Goal: Information Seeking & Learning: Learn about a topic

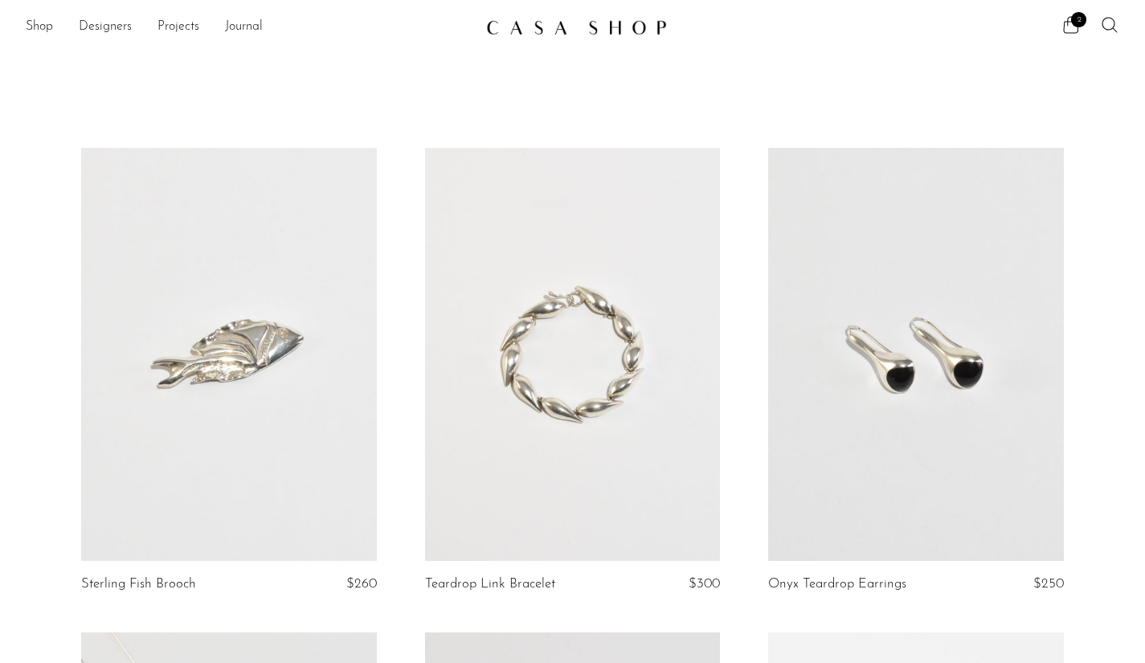
click at [957, 419] on link at bounding box center [915, 354] width 295 height 413
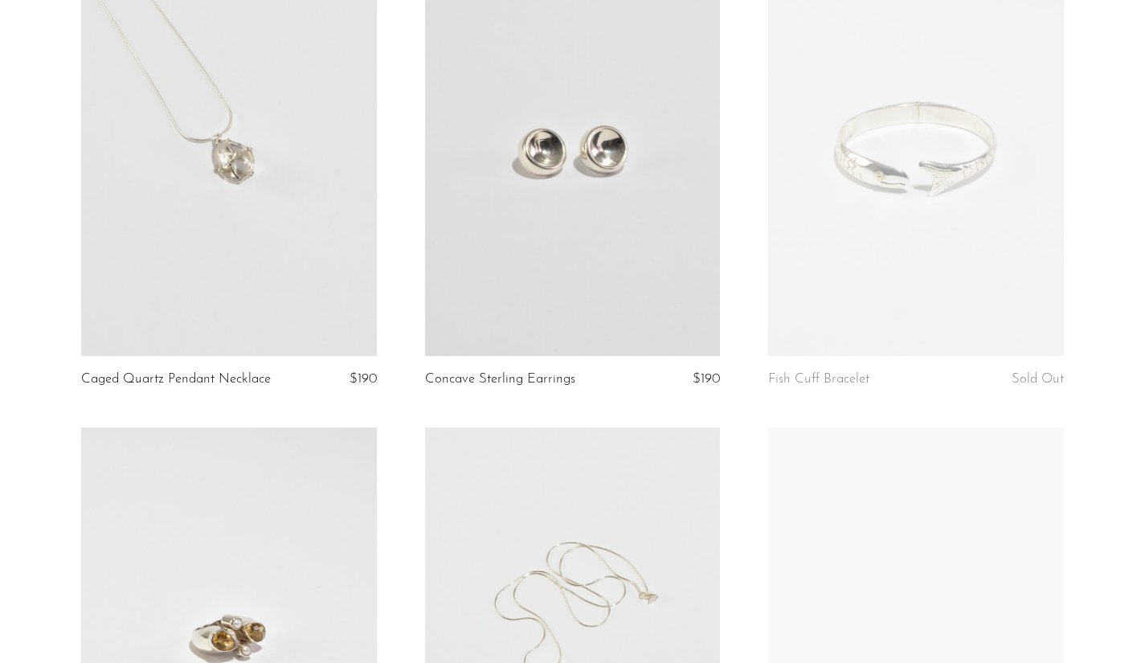
scroll to position [1071, 0]
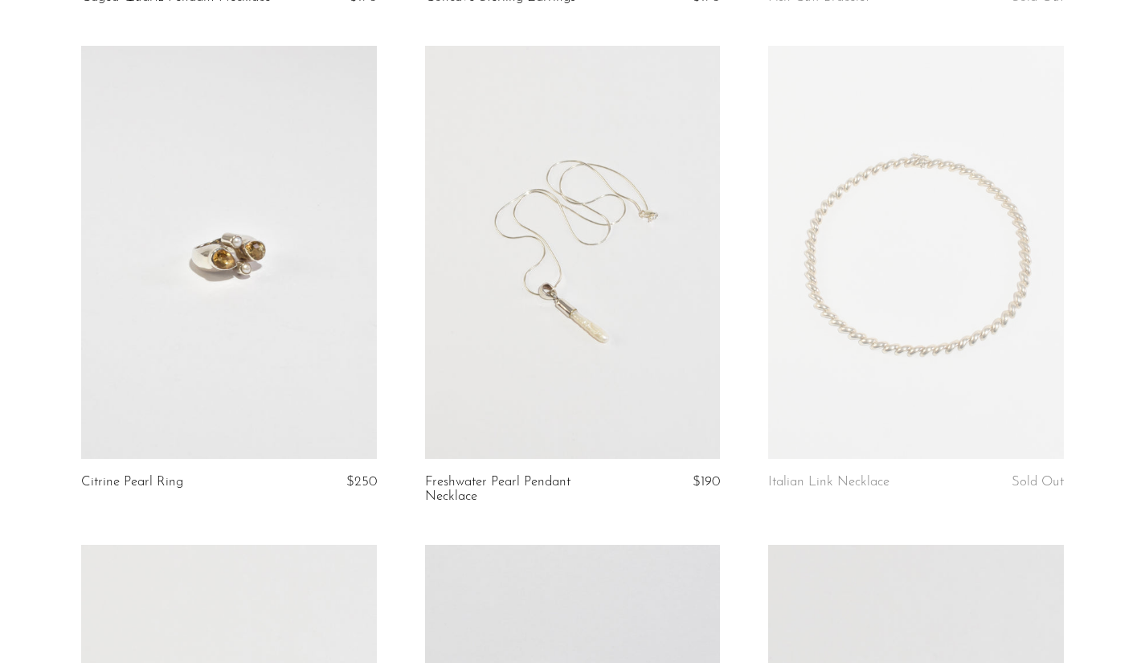
click at [398, 239] on article "Citrine Pearl Ring $250" at bounding box center [228, 295] width 343 height 499
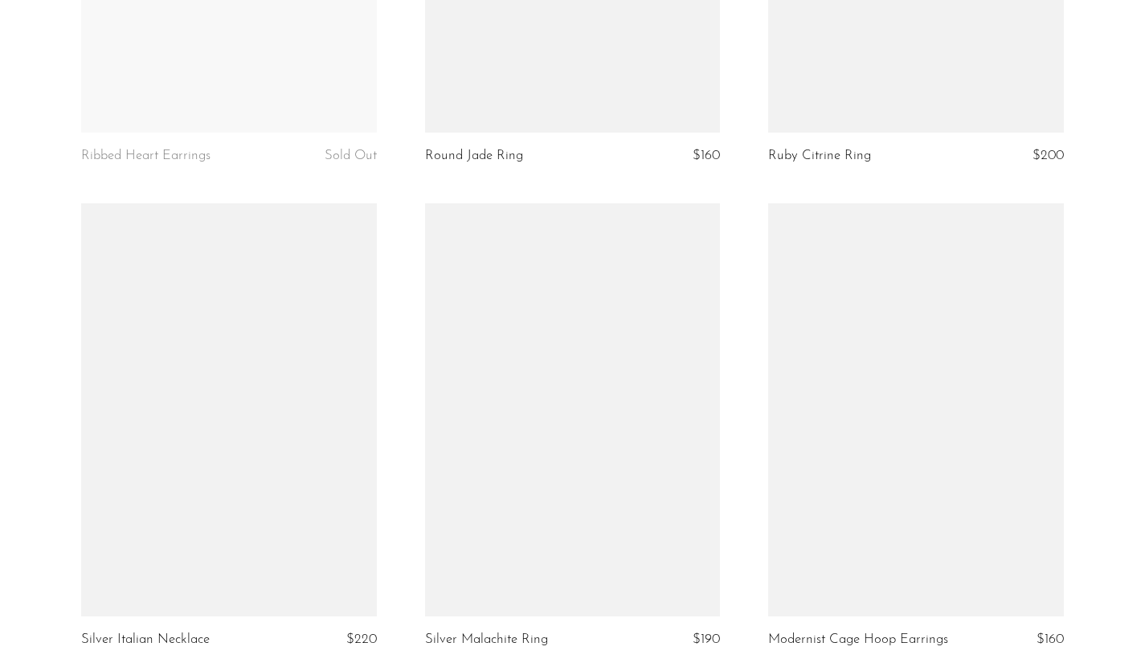
scroll to position [5686, 0]
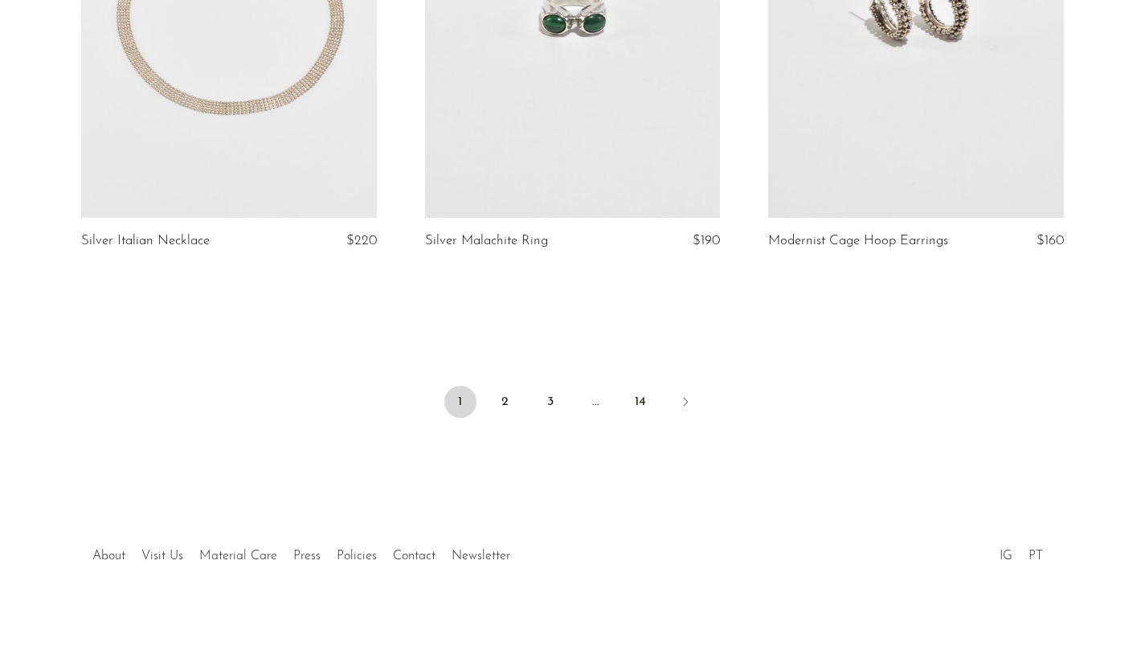
click at [502, 391] on link "2" at bounding box center [505, 402] width 32 height 32
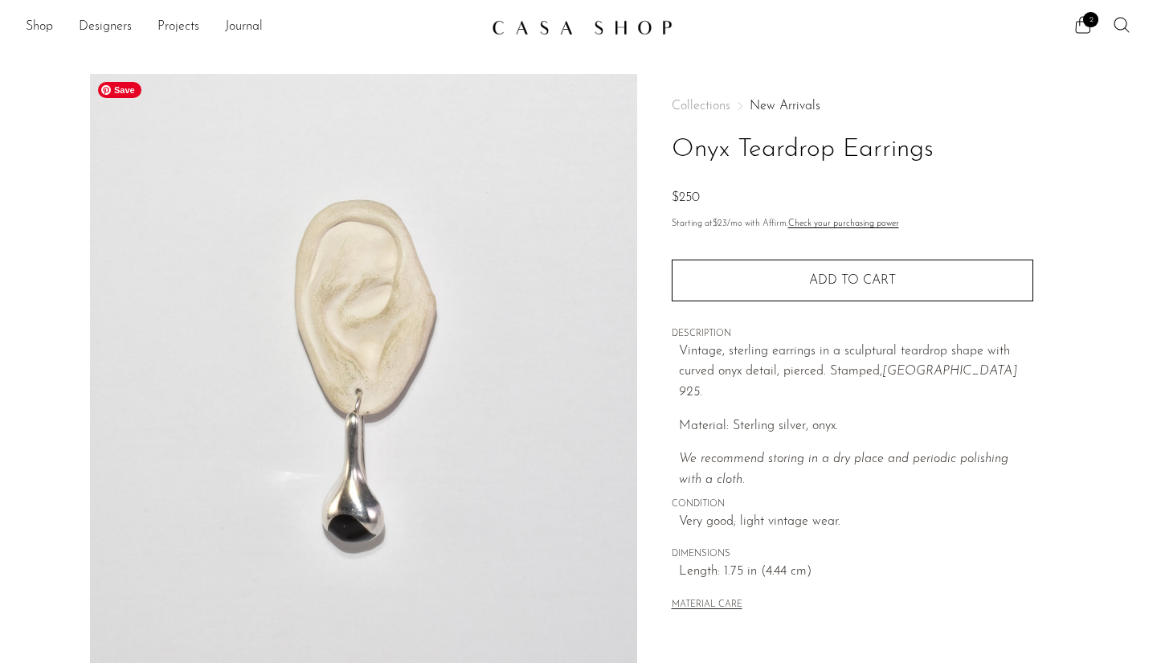
scroll to position [383, 0]
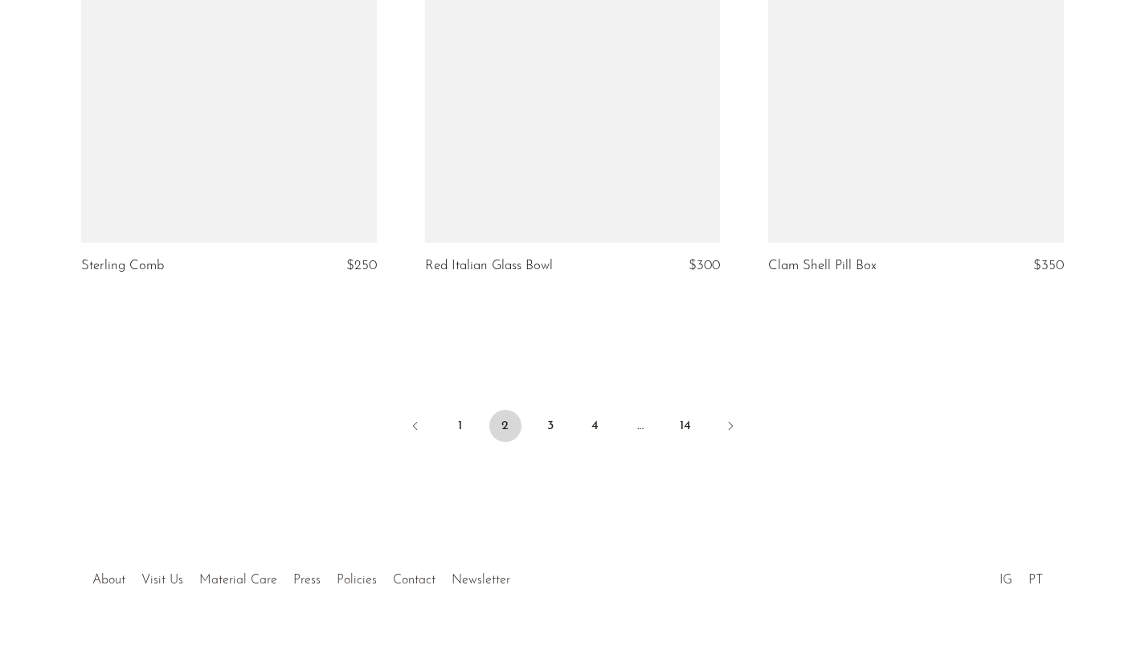
scroll to position [5745, 0]
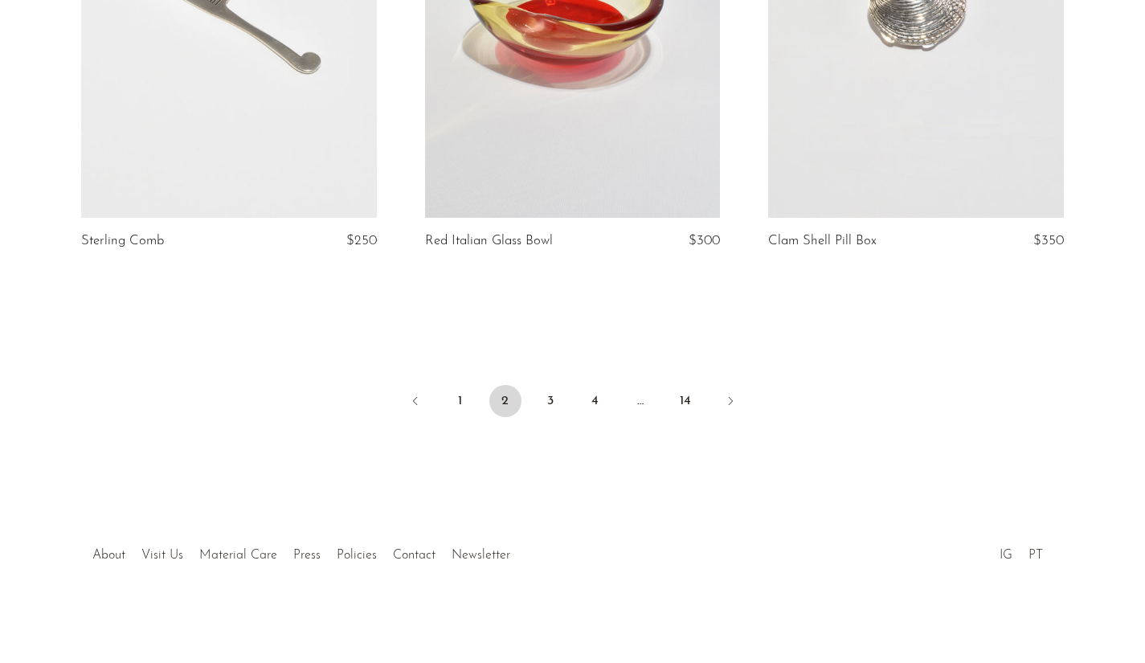
click at [548, 398] on link "3" at bounding box center [550, 401] width 32 height 32
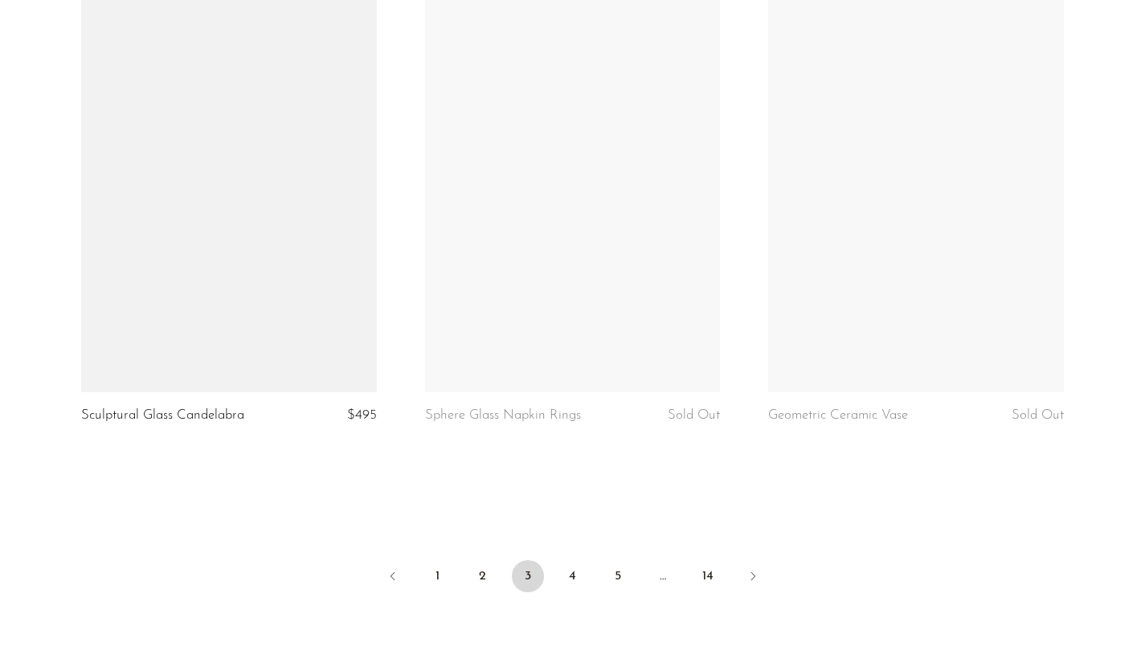
scroll to position [5715, 0]
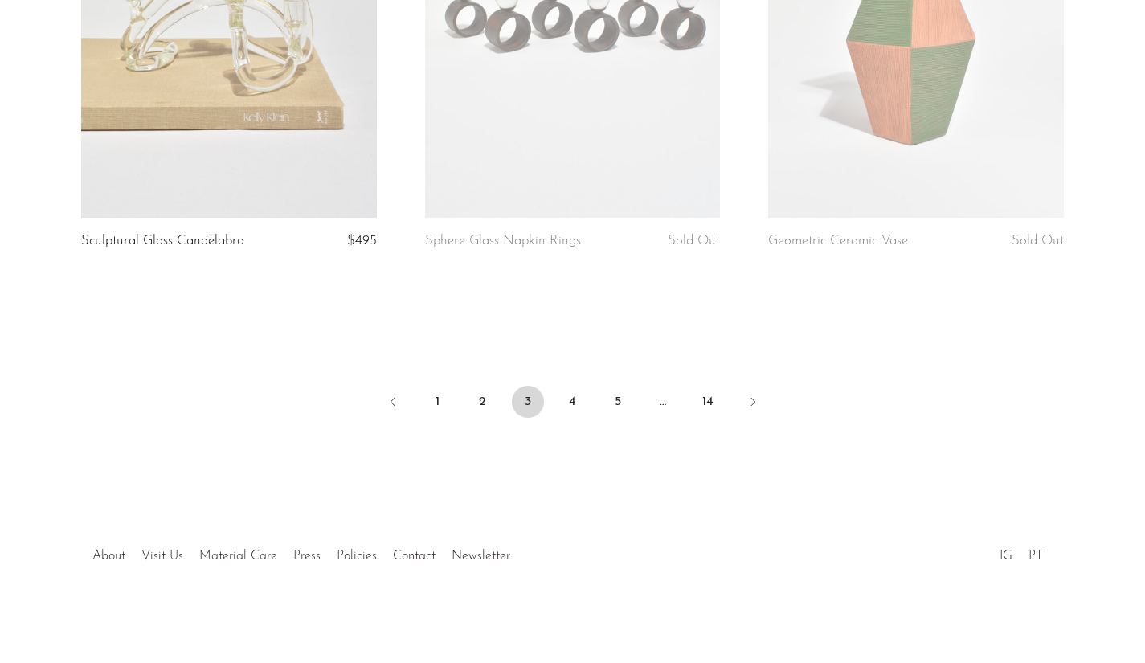
click at [577, 396] on link "4" at bounding box center [573, 402] width 32 height 32
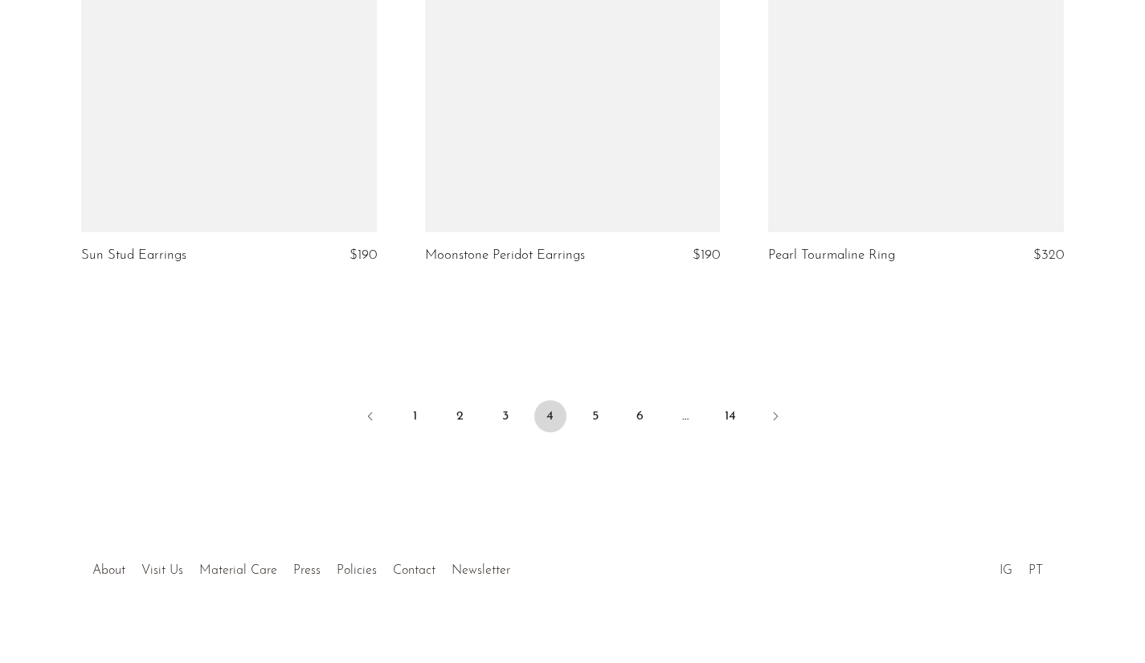
scroll to position [5730, 0]
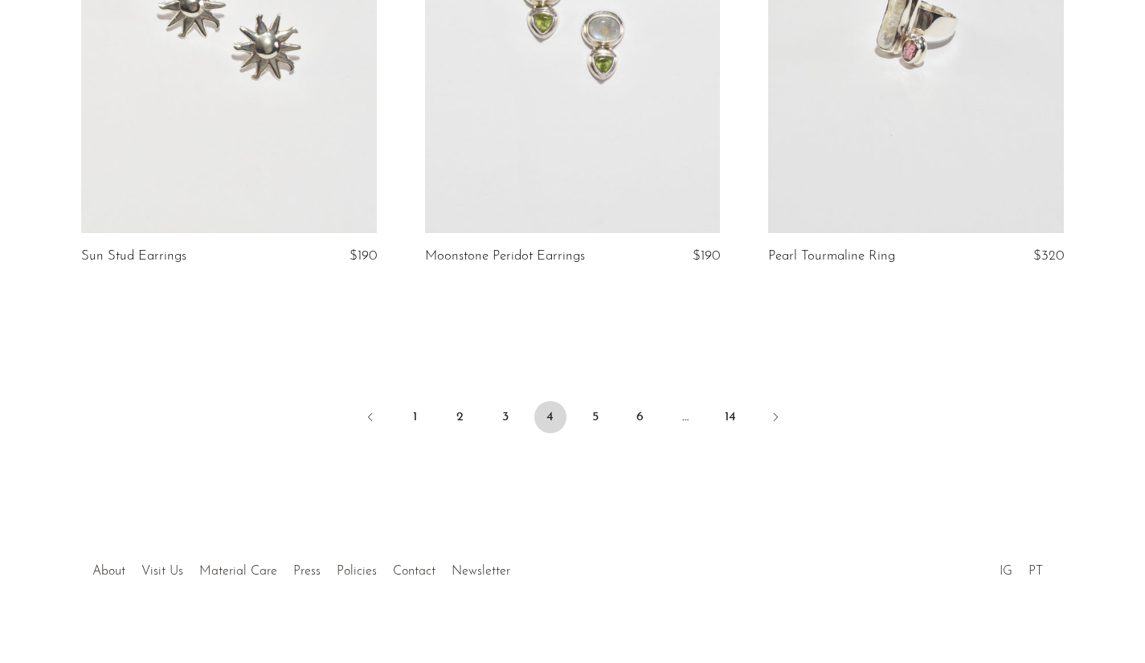
click at [595, 401] on link "5" at bounding box center [595, 417] width 32 height 32
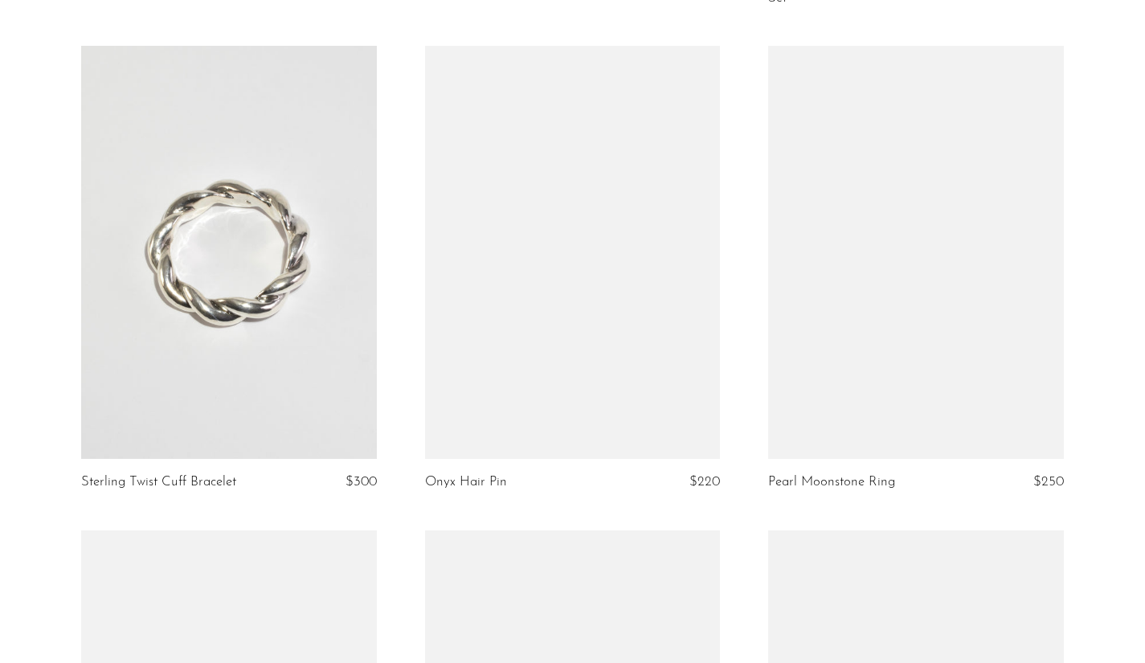
scroll to position [3051, 0]
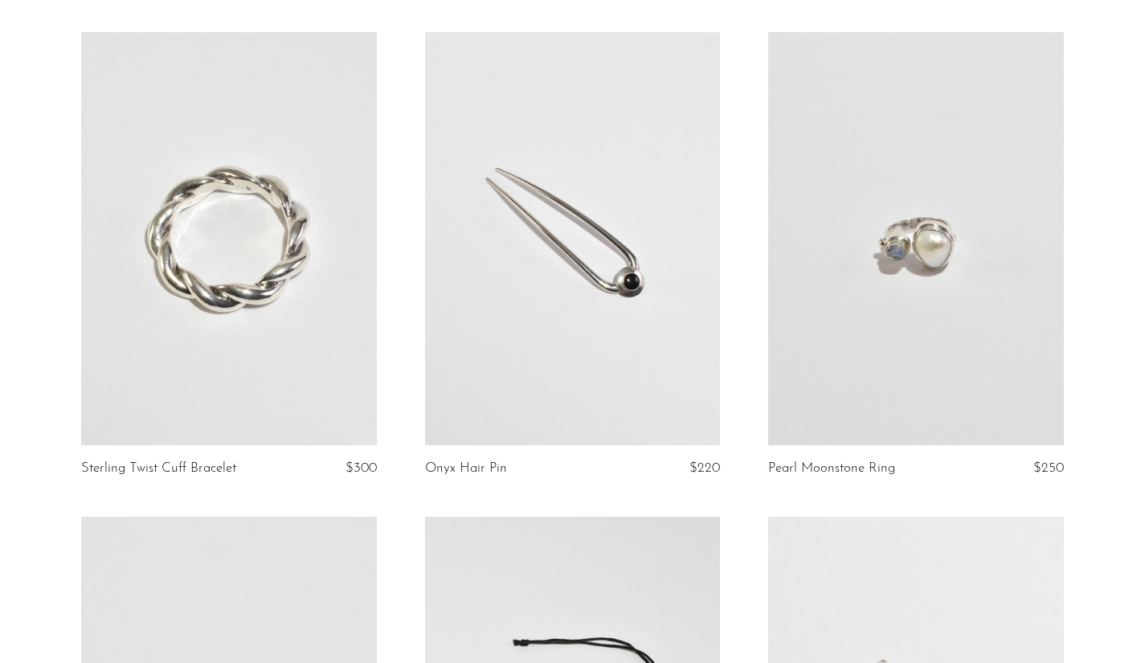
click at [603, 264] on link at bounding box center [572, 238] width 295 height 413
